Goal: Complete application form: Complete application form

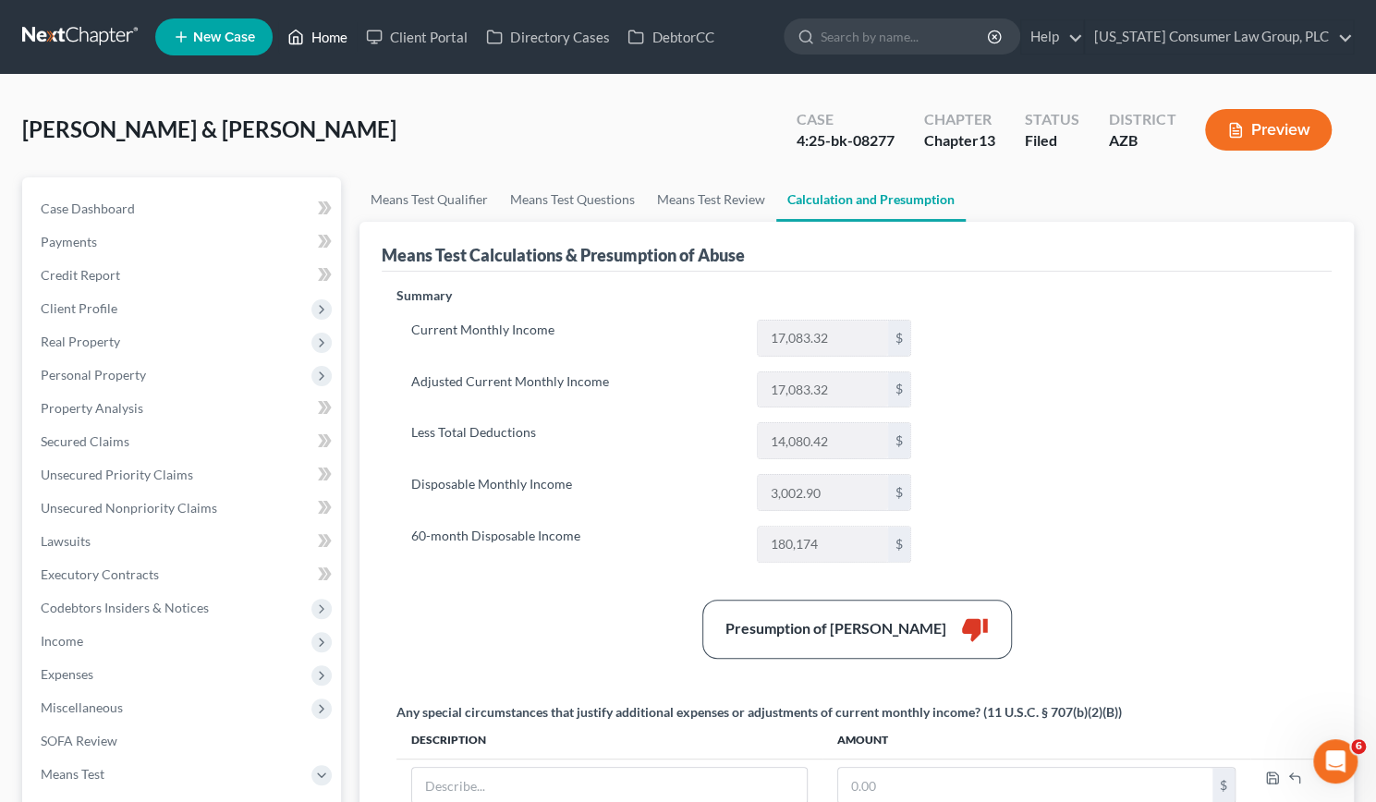
click at [333, 27] on link "Home" at bounding box center [317, 36] width 79 height 33
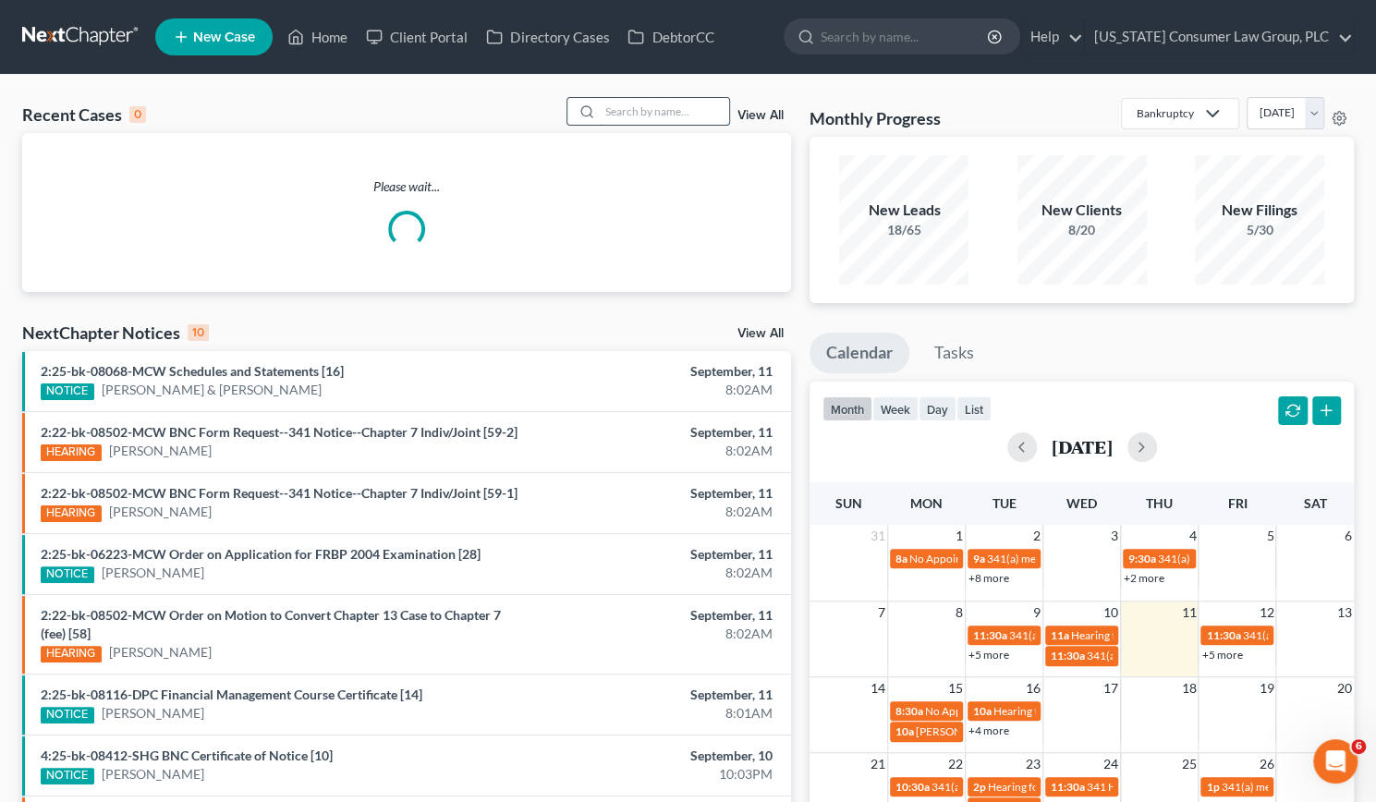
click at [675, 117] on input "search" at bounding box center [664, 111] width 129 height 27
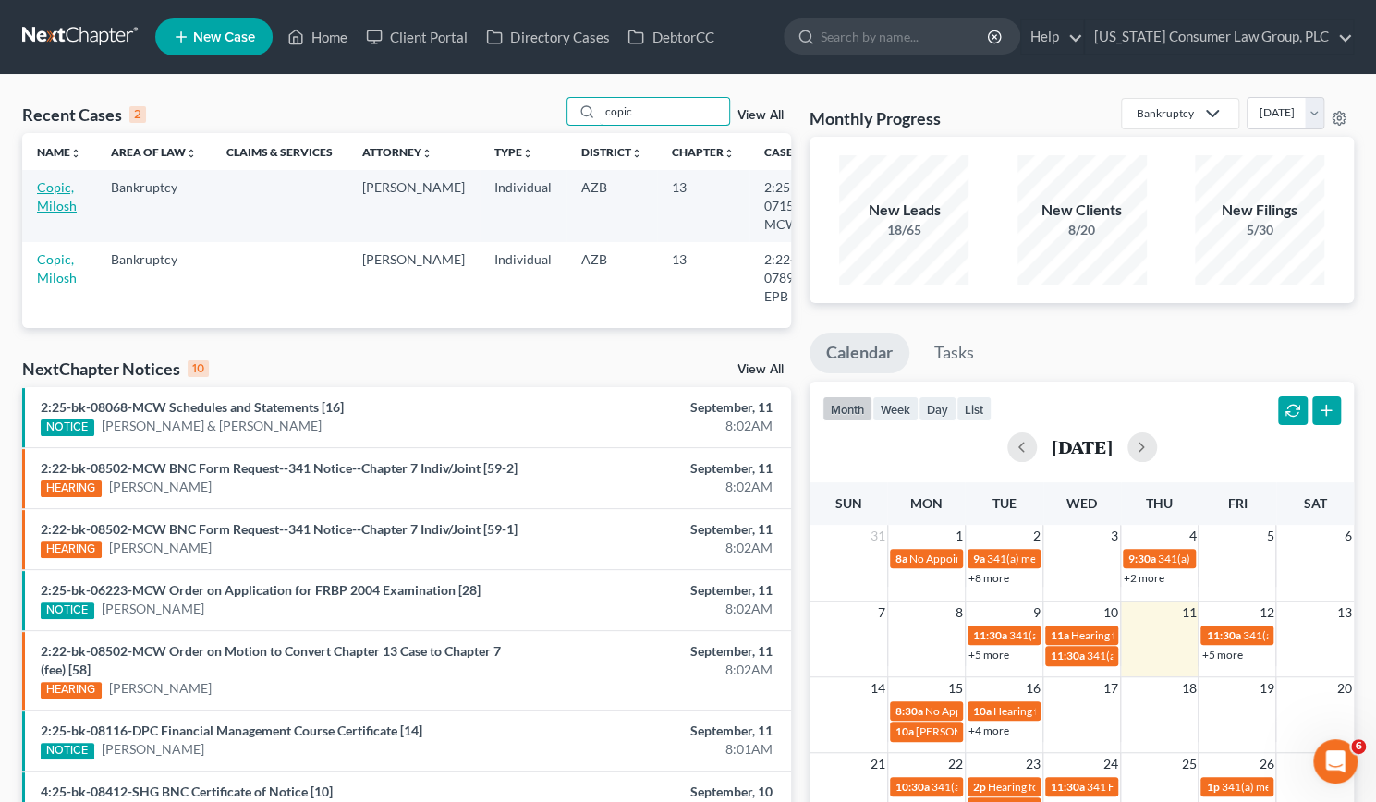
type input "copic"
click at [54, 197] on td "Copic, Milosh" at bounding box center [59, 205] width 74 height 71
click at [55, 207] on link "Copic, Milosh" at bounding box center [57, 196] width 40 height 34
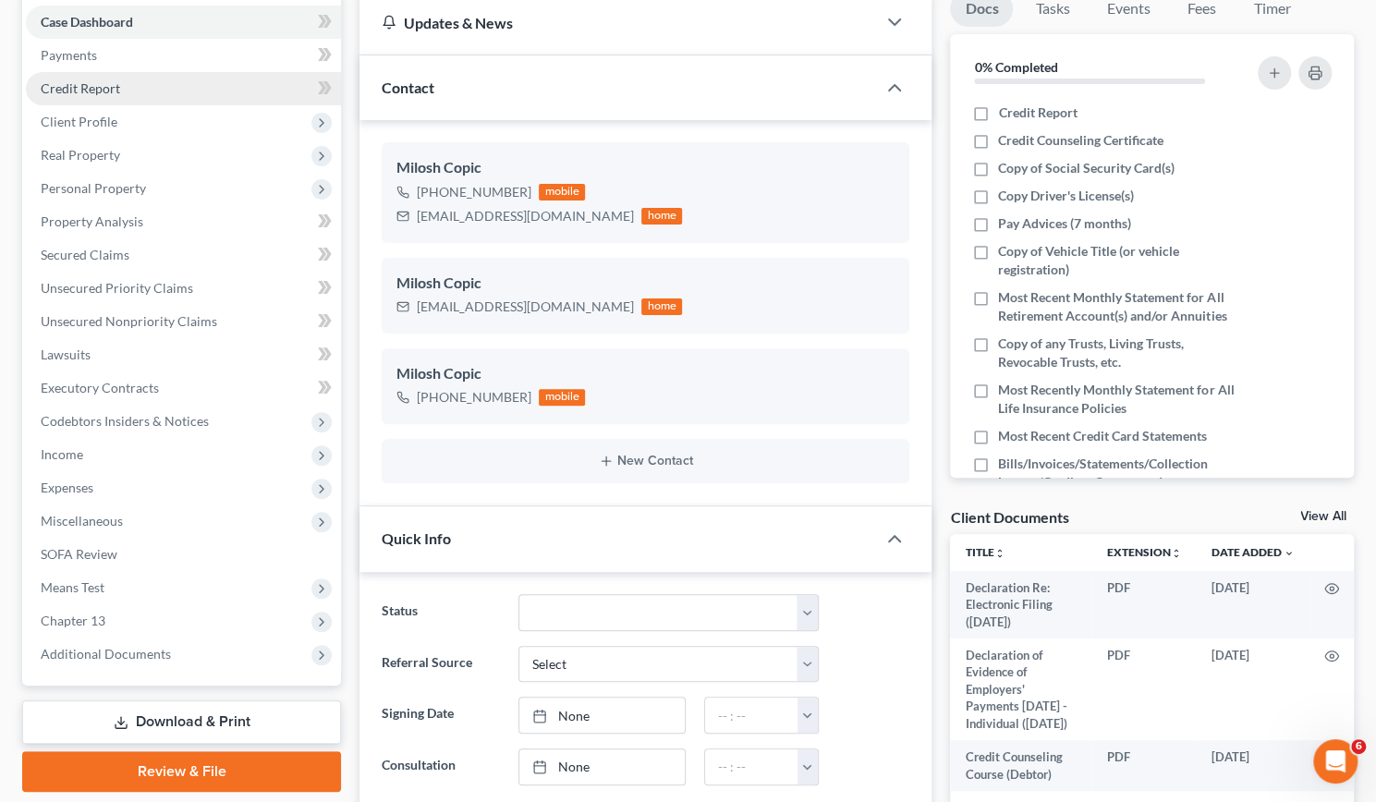
scroll to position [186, 0]
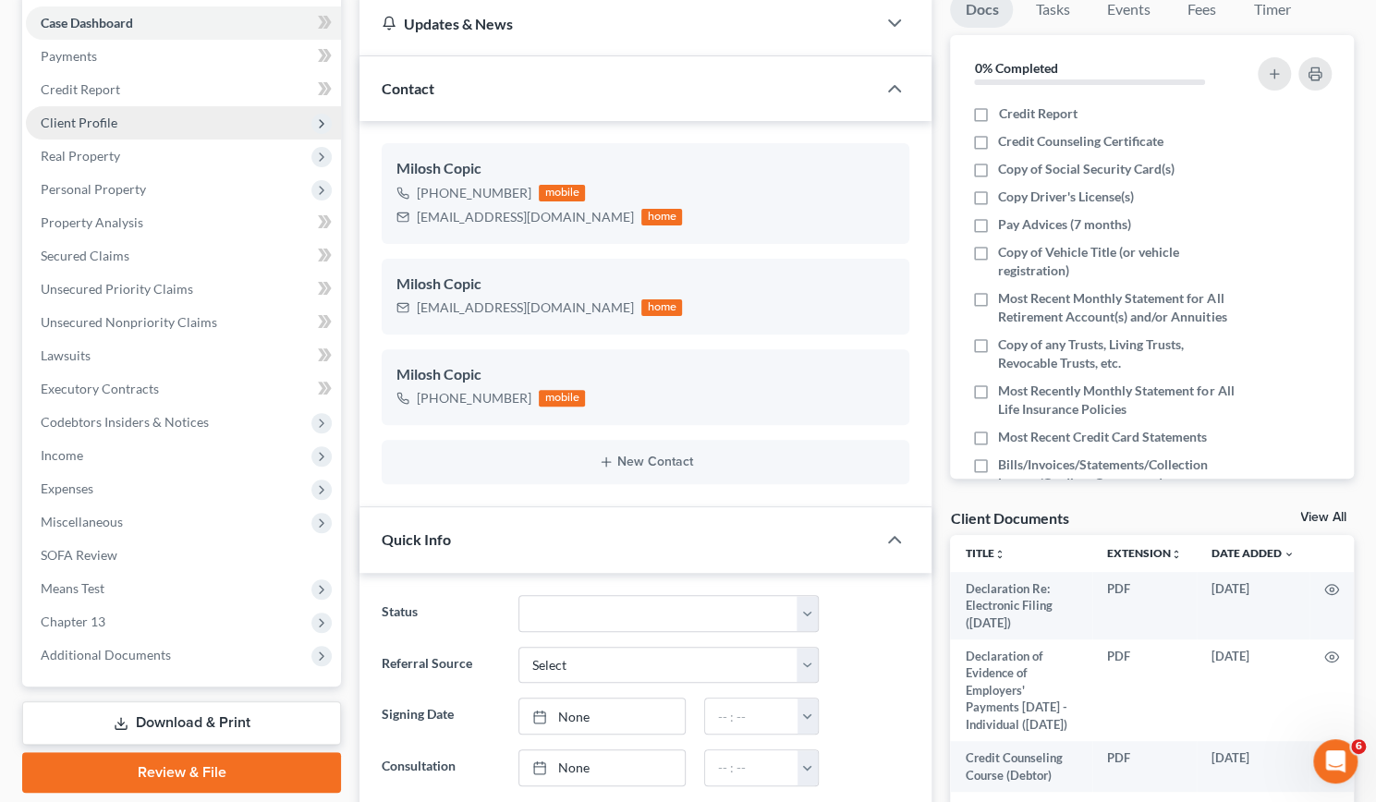
click at [75, 115] on span "Client Profile" at bounding box center [79, 123] width 77 height 16
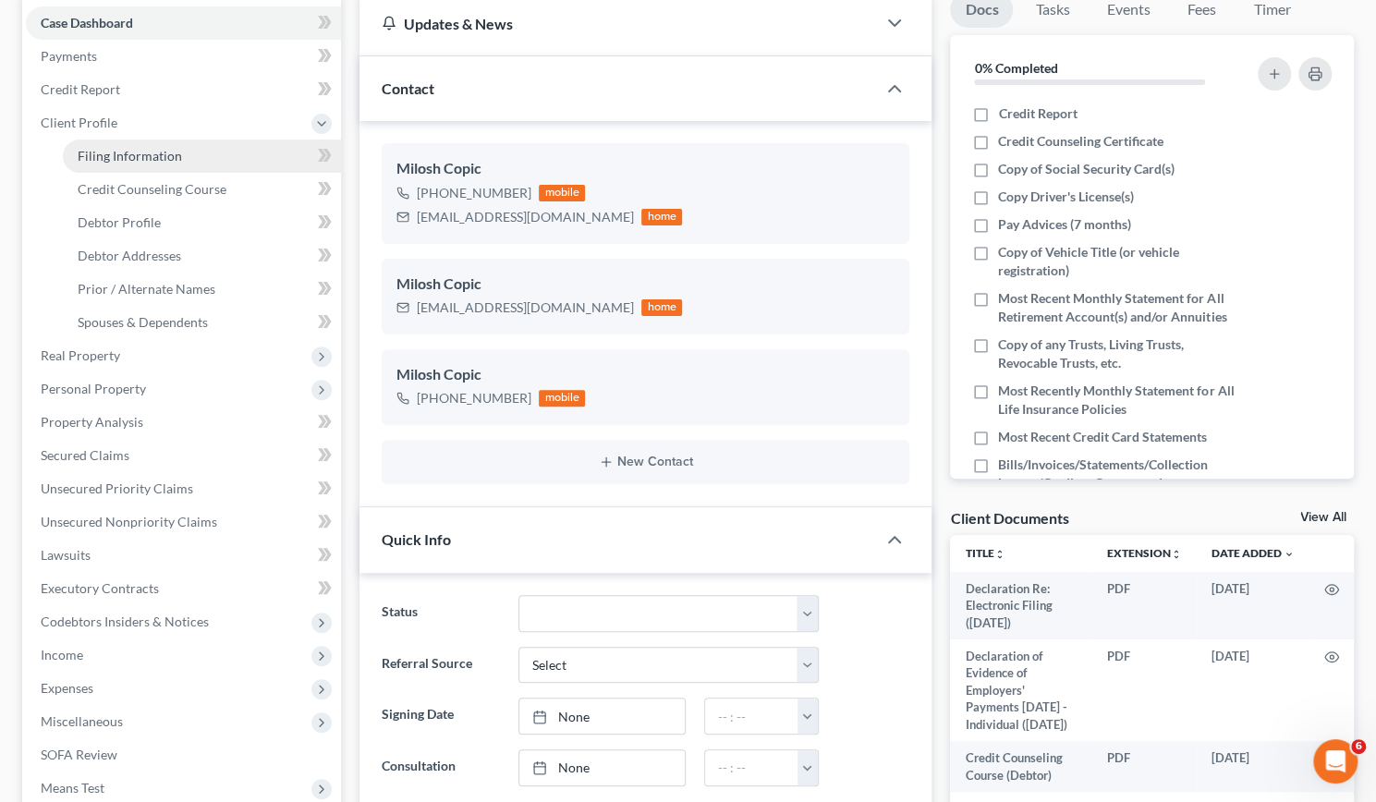
click at [126, 155] on span "Filing Information" at bounding box center [130, 156] width 104 height 16
select select "1"
select select "0"
select select "3"
